Goal: Task Accomplishment & Management: Use online tool/utility

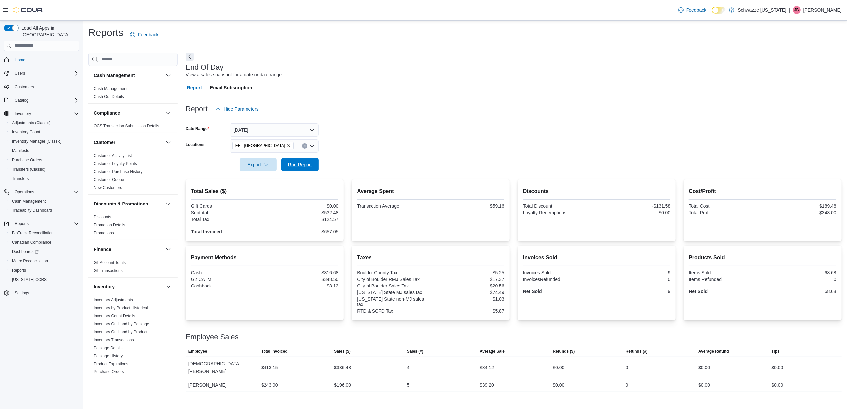
click at [300, 166] on span "Run Report" at bounding box center [300, 164] width 24 height 7
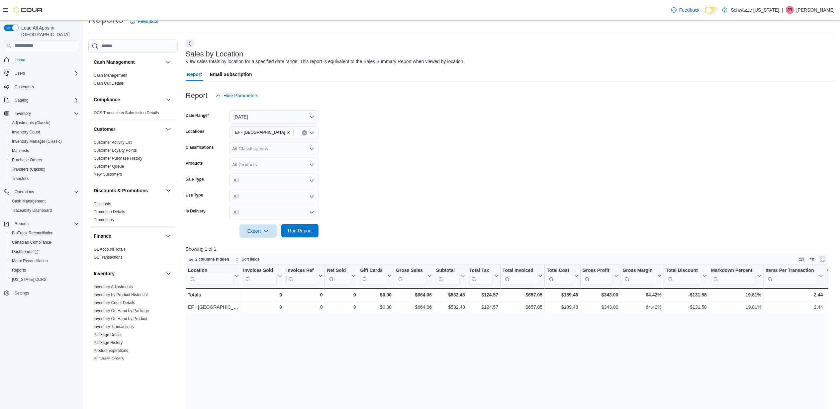
scroll to position [364, 0]
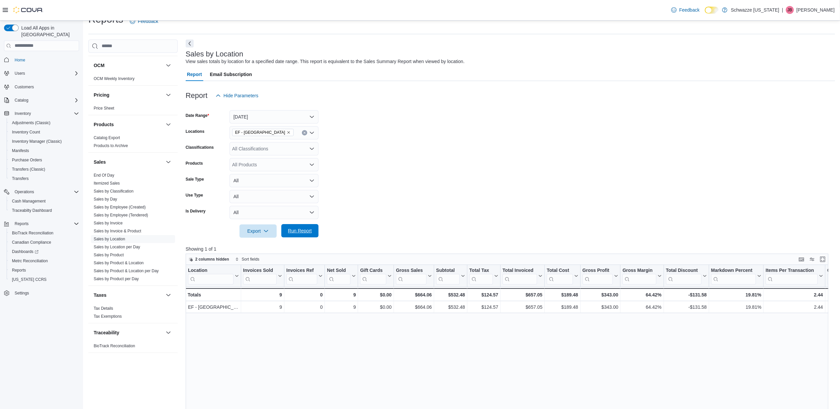
click at [311, 225] on span "Run Report" at bounding box center [299, 230] width 29 height 13
click at [304, 225] on span "Run Report" at bounding box center [299, 230] width 29 height 13
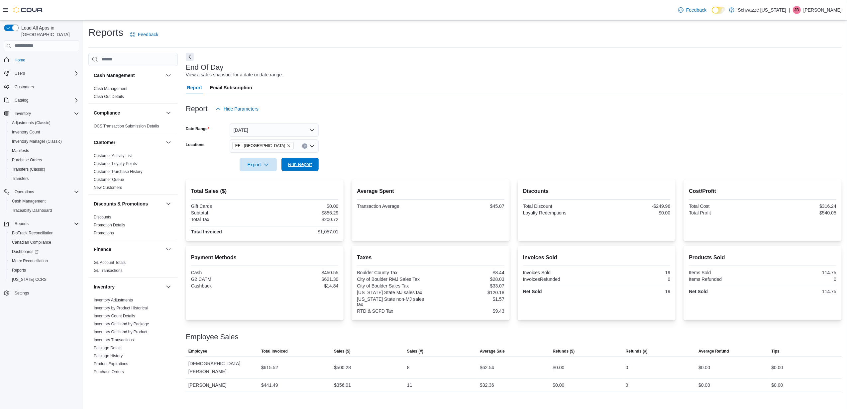
click at [303, 165] on span "Run Report" at bounding box center [300, 164] width 24 height 7
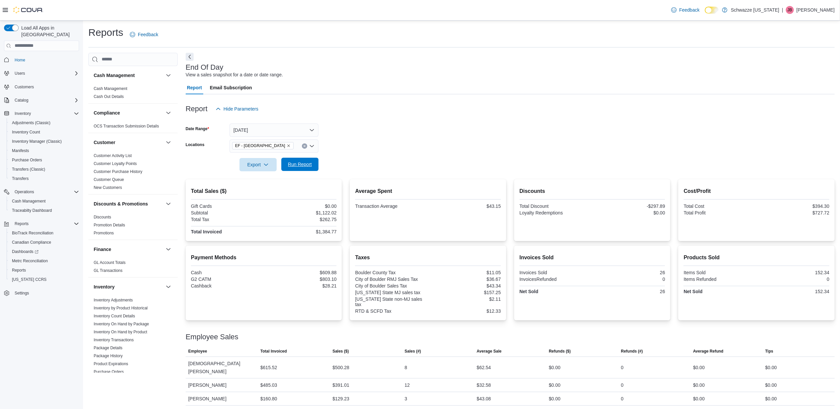
click at [297, 163] on span "Run Report" at bounding box center [300, 164] width 24 height 7
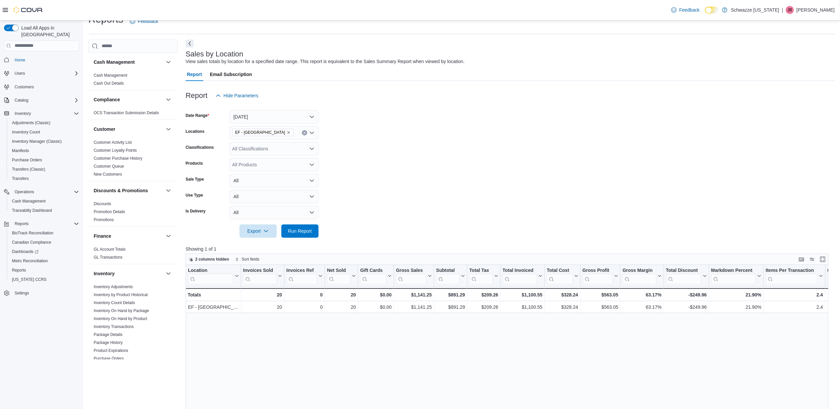
scroll to position [364, 0]
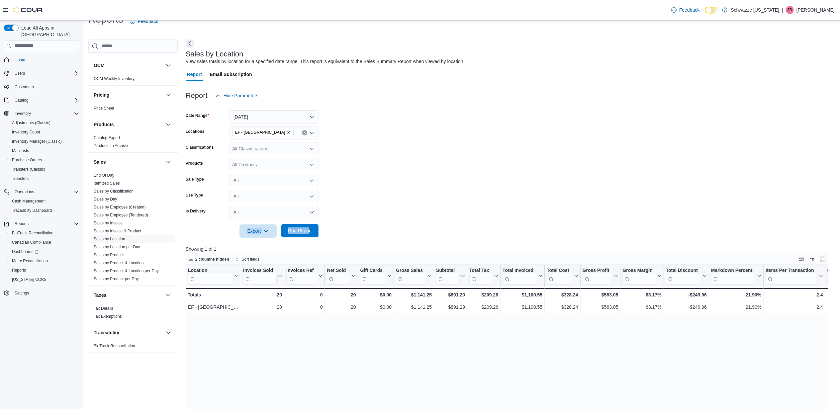
drag, startPoint x: 304, startPoint y: 220, endPoint x: 311, endPoint y: 229, distance: 11.4
click at [311, 229] on form "Date Range Today Locations EF - South Boulder Classifications All Classificatio…" at bounding box center [511, 170] width 650 height 136
drag, startPoint x: 311, startPoint y: 229, endPoint x: 313, endPoint y: 233, distance: 4.0
click at [313, 233] on span "Run Report" at bounding box center [299, 230] width 29 height 13
